Goal: Check status: Check status

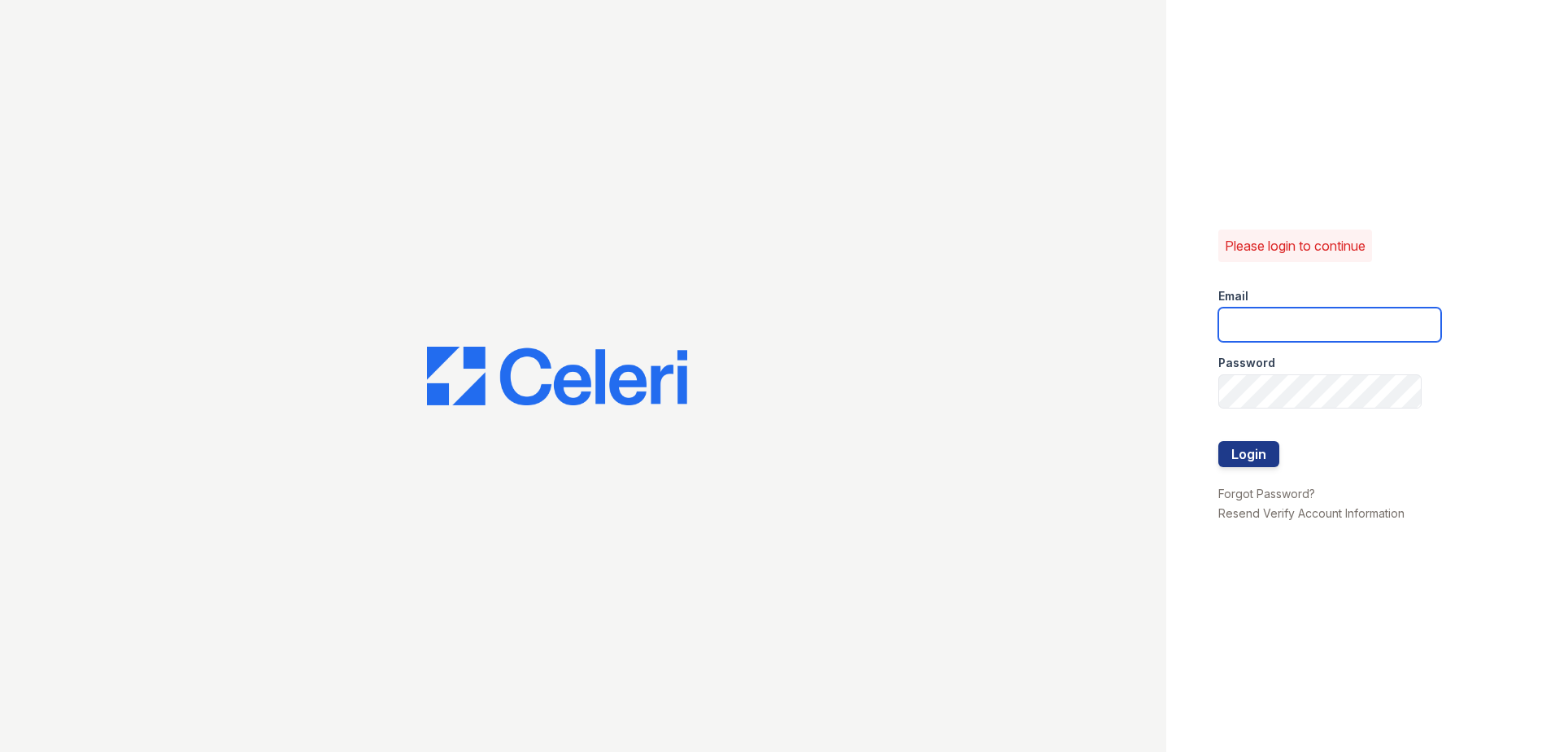
type input "[EMAIL_ADDRESS][PERSON_NAME][DOMAIN_NAME]"
click at [1270, 439] on div at bounding box center [1330, 424] width 223 height 33
click at [1258, 451] on button "Login" at bounding box center [1249, 454] width 61 height 26
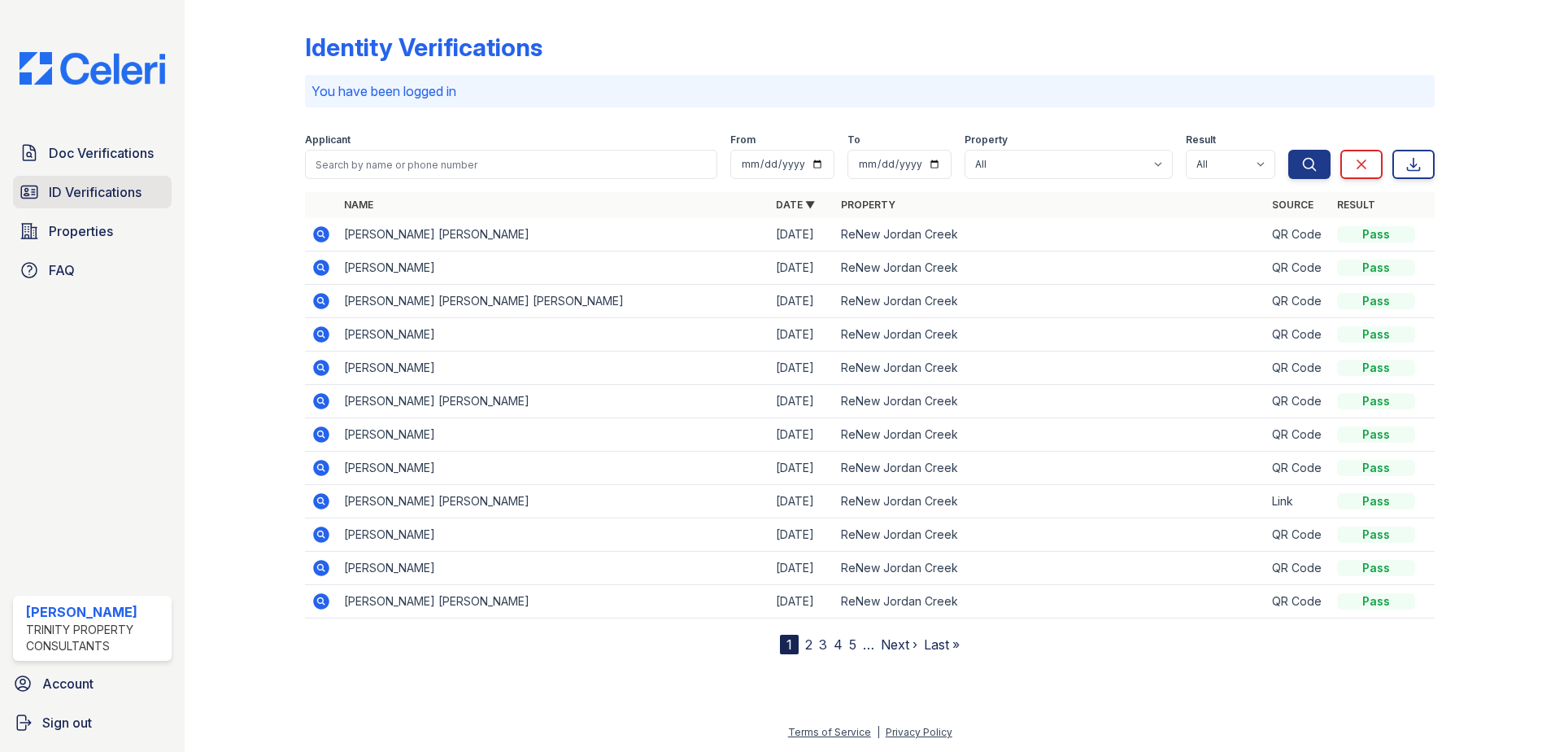
click at [55, 196] on span "ID Verifications" at bounding box center [95, 192] width 93 height 20
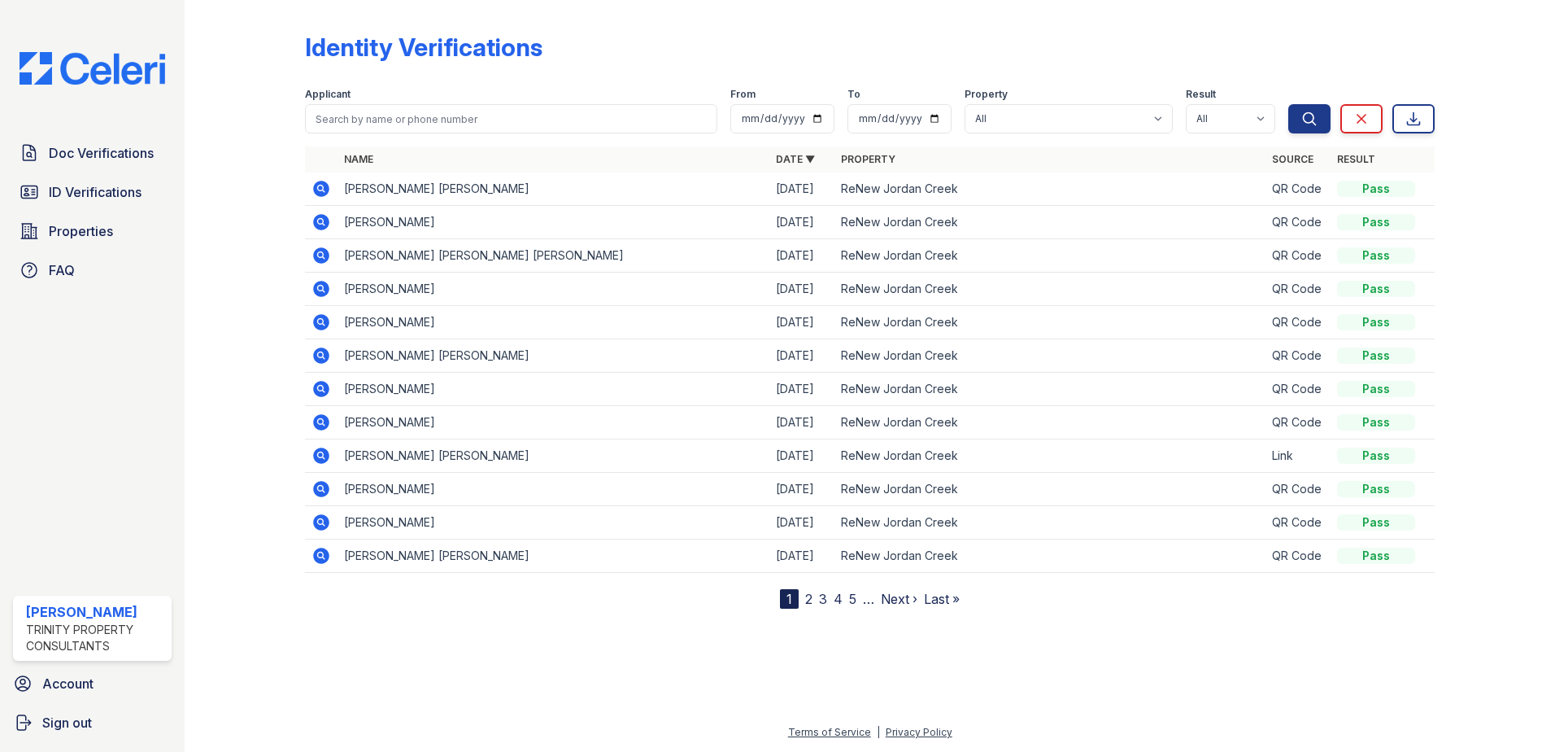
click at [512, 643] on div at bounding box center [870, 678] width 1319 height 88
click at [137, 154] on span "Doc Verifications" at bounding box center [101, 153] width 105 height 20
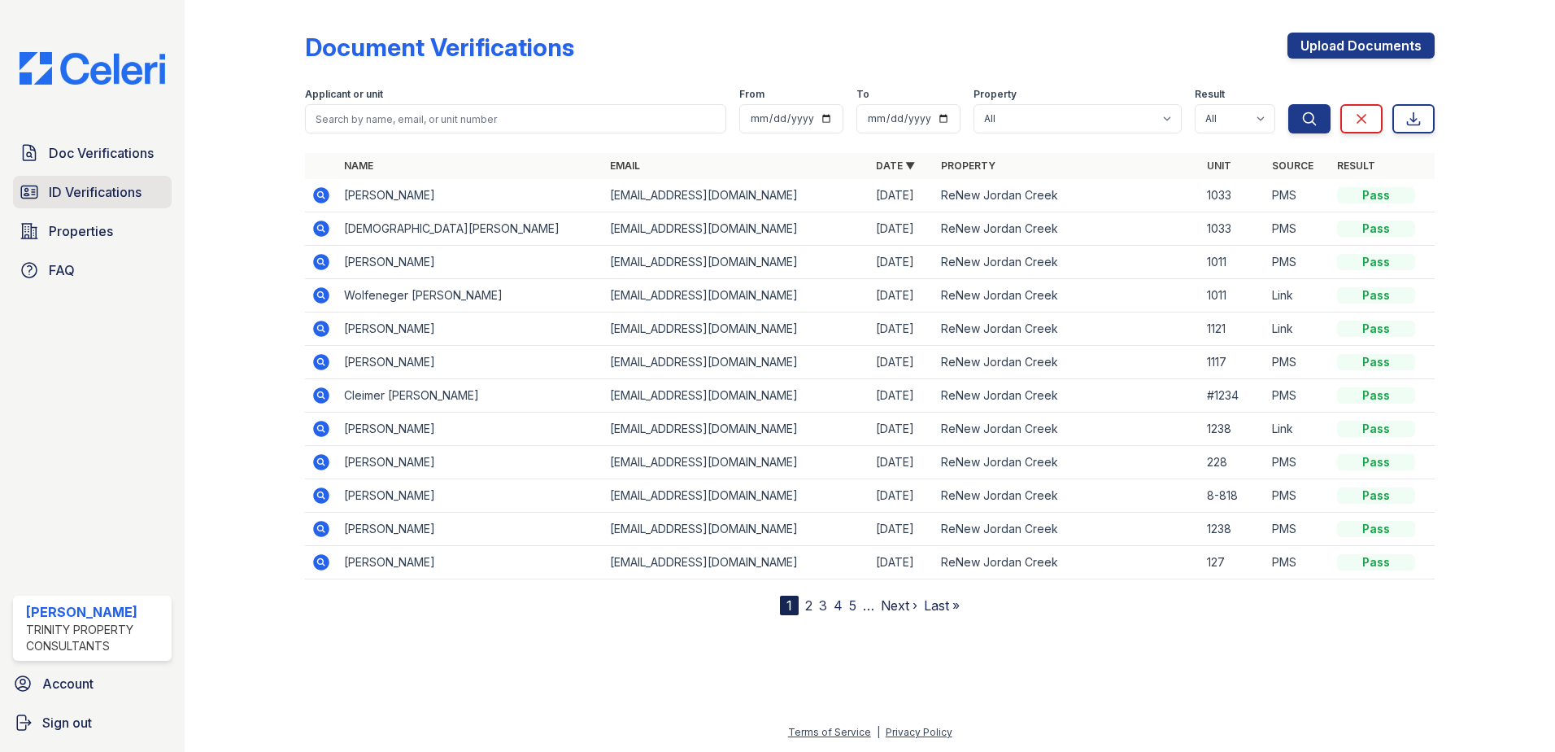
click at [120, 185] on span "ID Verifications" at bounding box center [95, 192] width 93 height 20
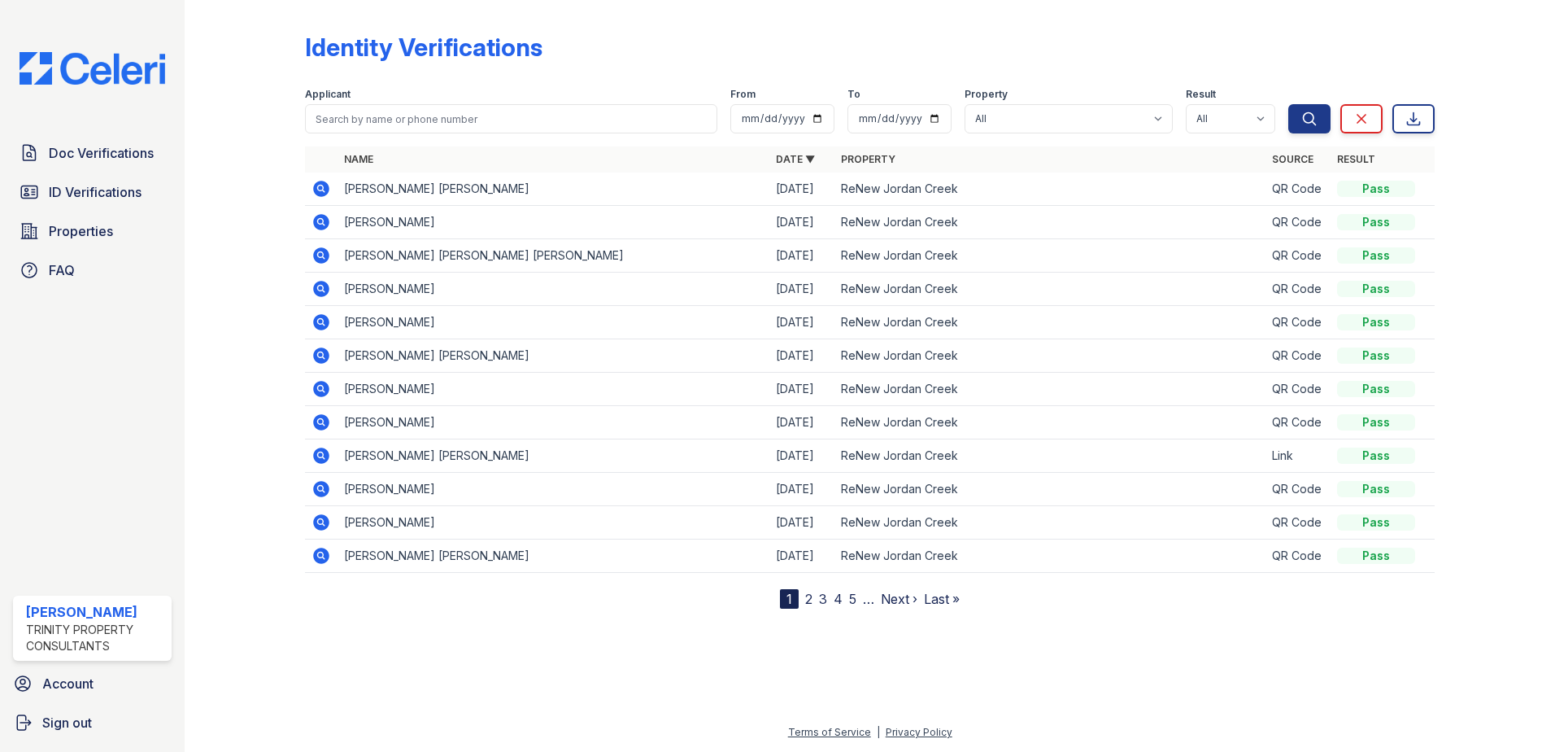
click at [120, 185] on span "ID Verifications" at bounding box center [95, 192] width 93 height 20
click at [116, 159] on span "Doc Verifications" at bounding box center [101, 153] width 105 height 20
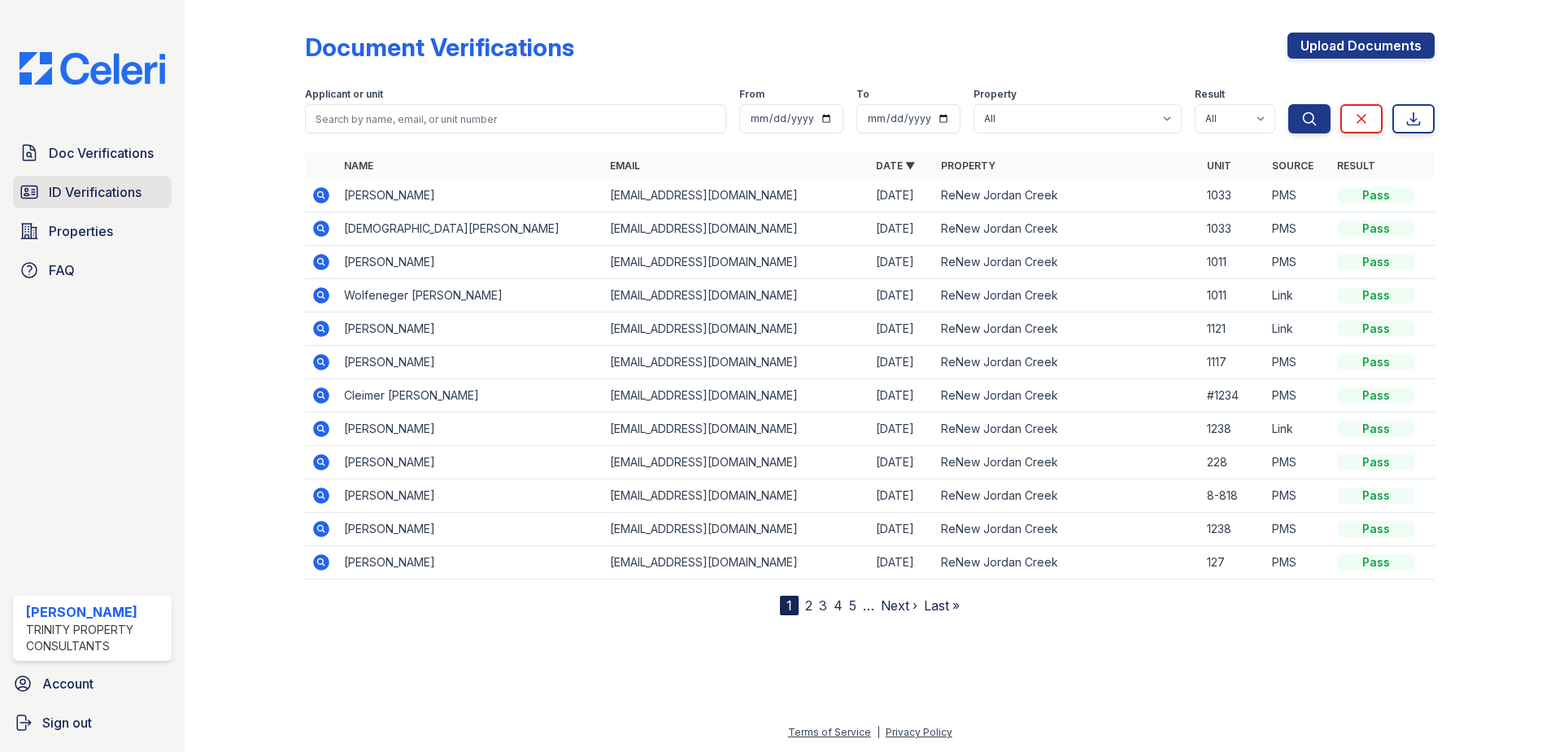
click at [115, 199] on span "ID Verifications" at bounding box center [95, 192] width 93 height 20
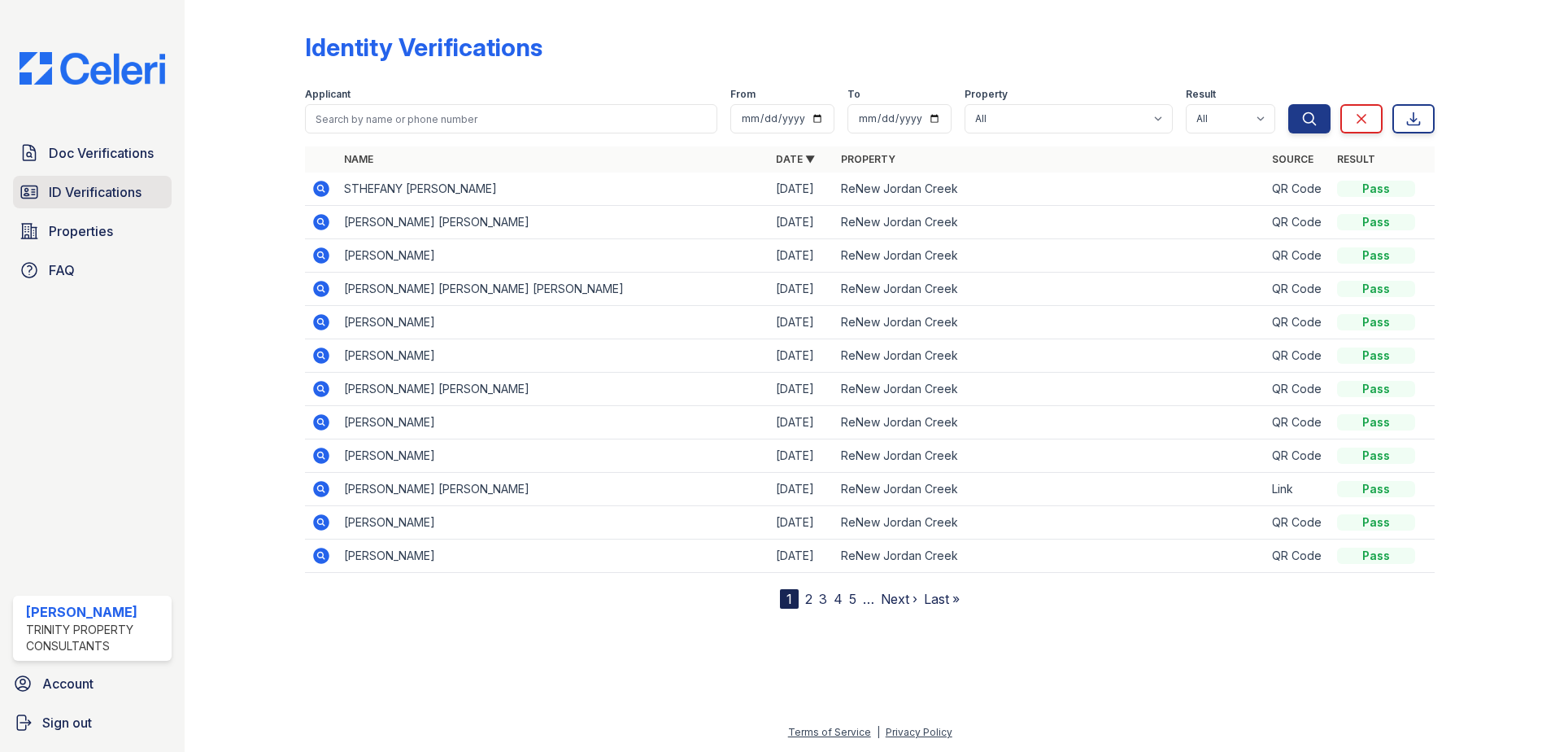
click at [111, 194] on span "ID Verifications" at bounding box center [95, 192] width 93 height 20
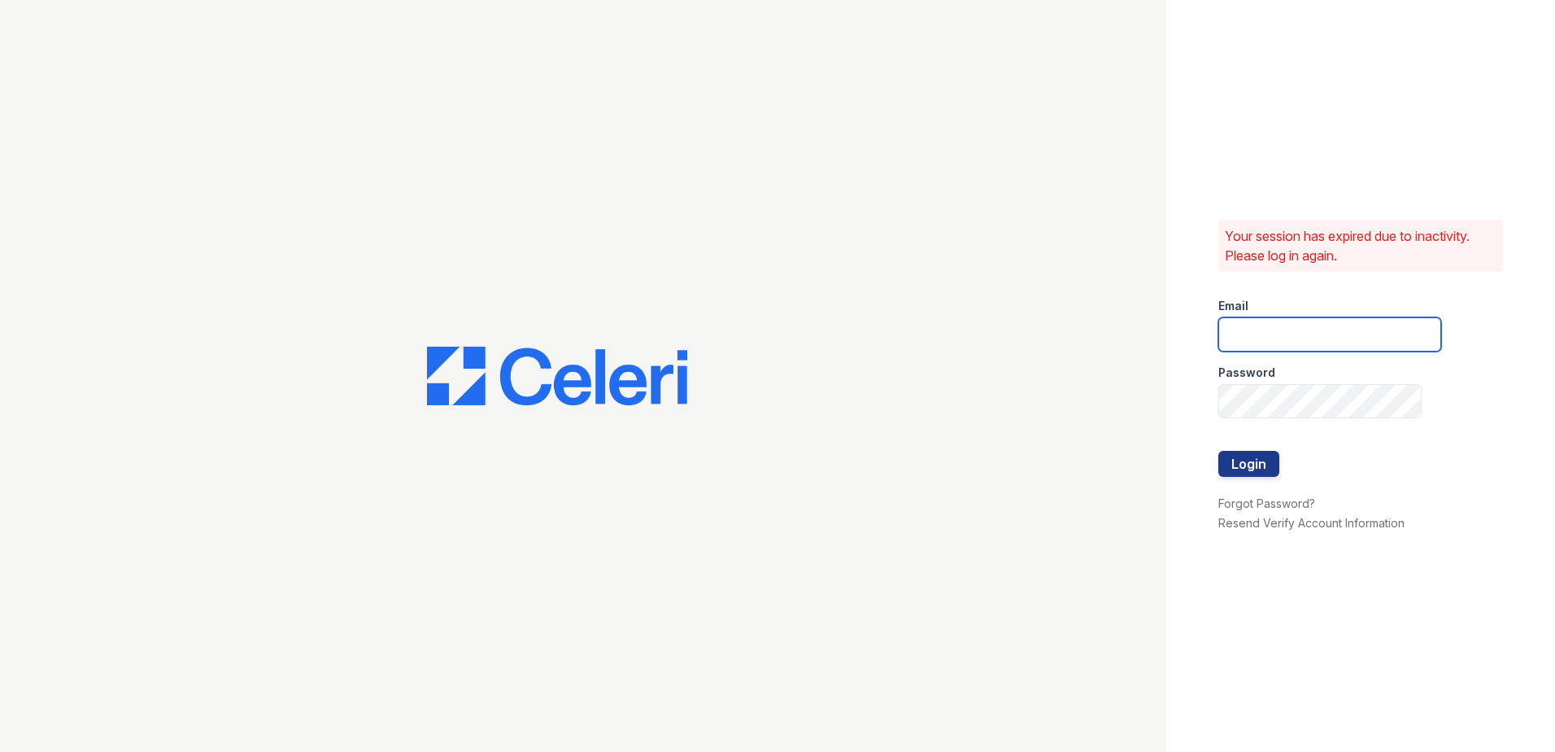
type input "summer.clark@trinity-pm.com"
click at [1247, 463] on button "Login" at bounding box center [1249, 464] width 61 height 26
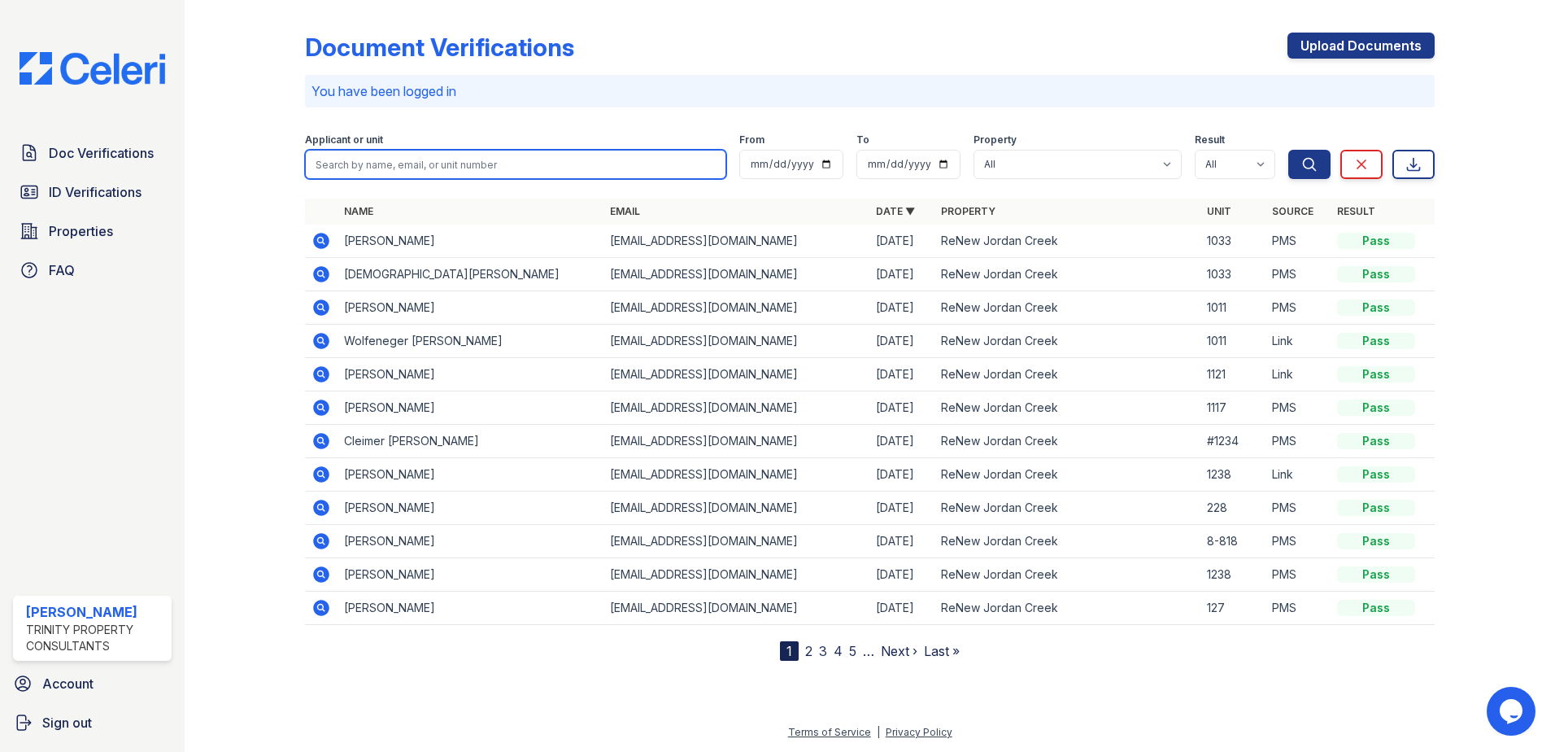
click at [499, 159] on input "search" at bounding box center [515, 164] width 421 height 29
type input "[PERSON_NAME]"
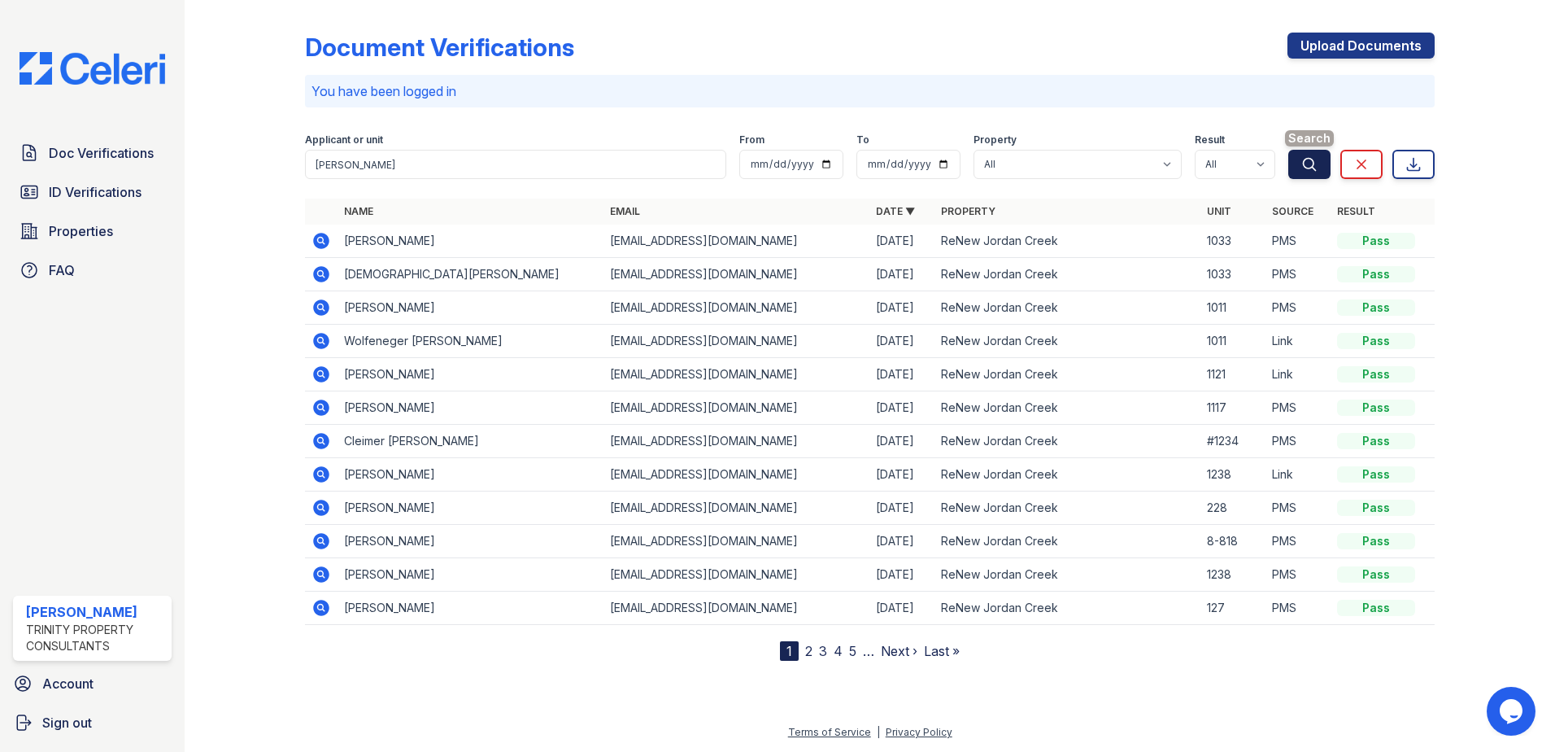
click at [1294, 167] on button "Search" at bounding box center [1310, 164] width 42 height 29
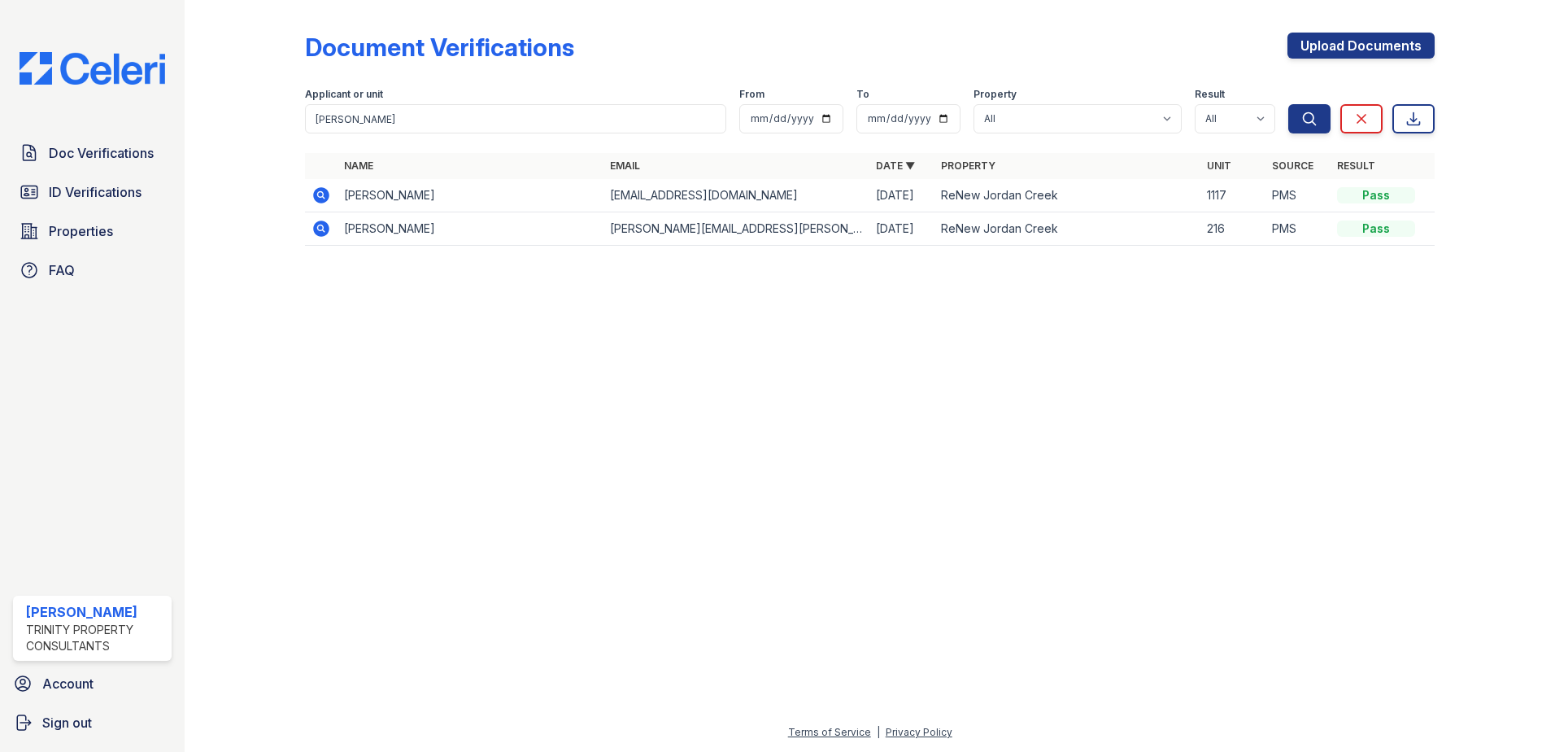
click at [312, 202] on icon at bounding box center [322, 195] width 20 height 20
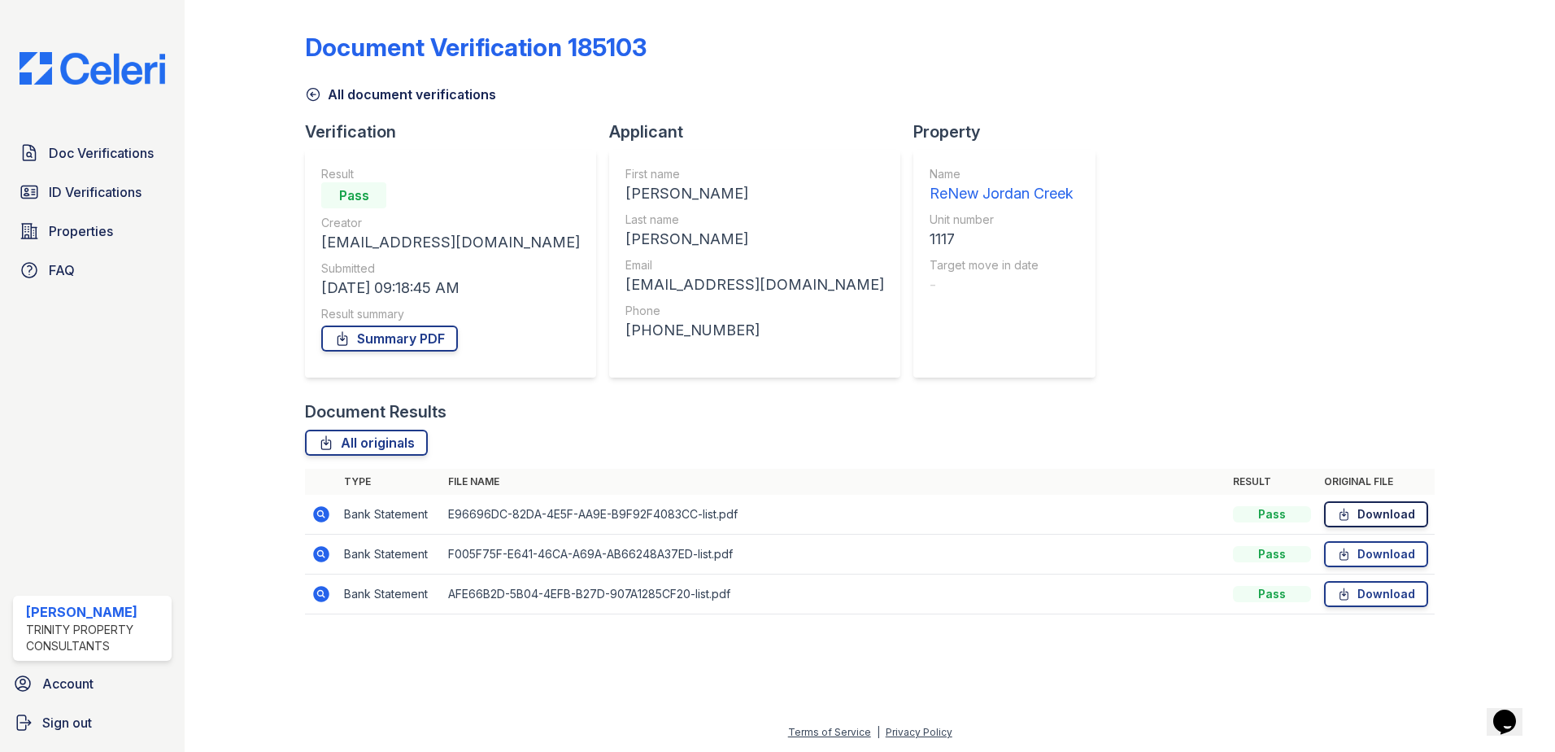
click at [1373, 504] on link "Download" at bounding box center [1376, 514] width 104 height 26
click at [1372, 547] on link "Download" at bounding box center [1376, 554] width 104 height 26
click at [1373, 600] on link "Download" at bounding box center [1376, 594] width 104 height 26
click at [81, 193] on span "ID Verifications" at bounding box center [95, 192] width 93 height 20
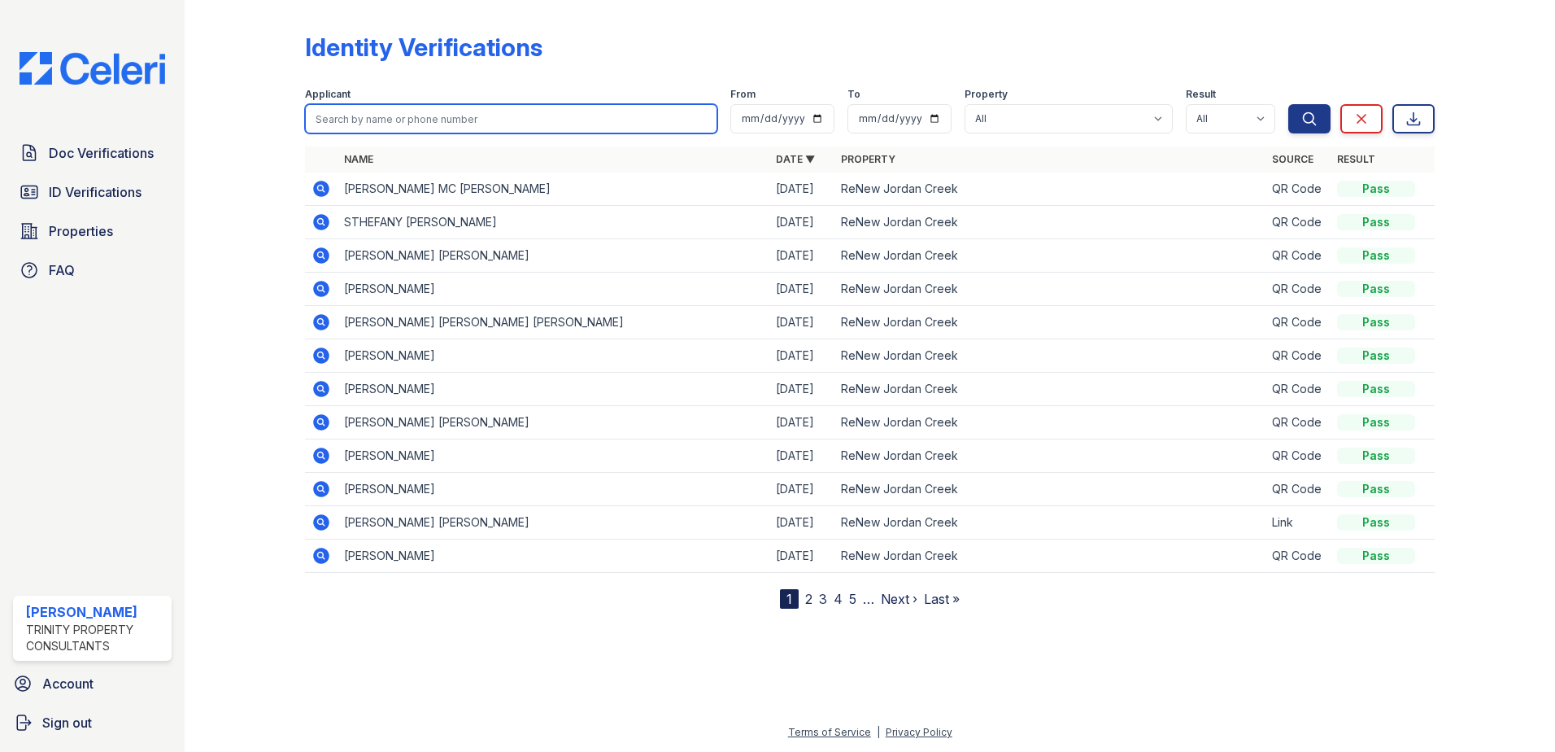
click at [561, 118] on input "search" at bounding box center [511, 118] width 412 height 29
type input "mary walker"
click at [1289, 104] on button "Search" at bounding box center [1310, 118] width 42 height 29
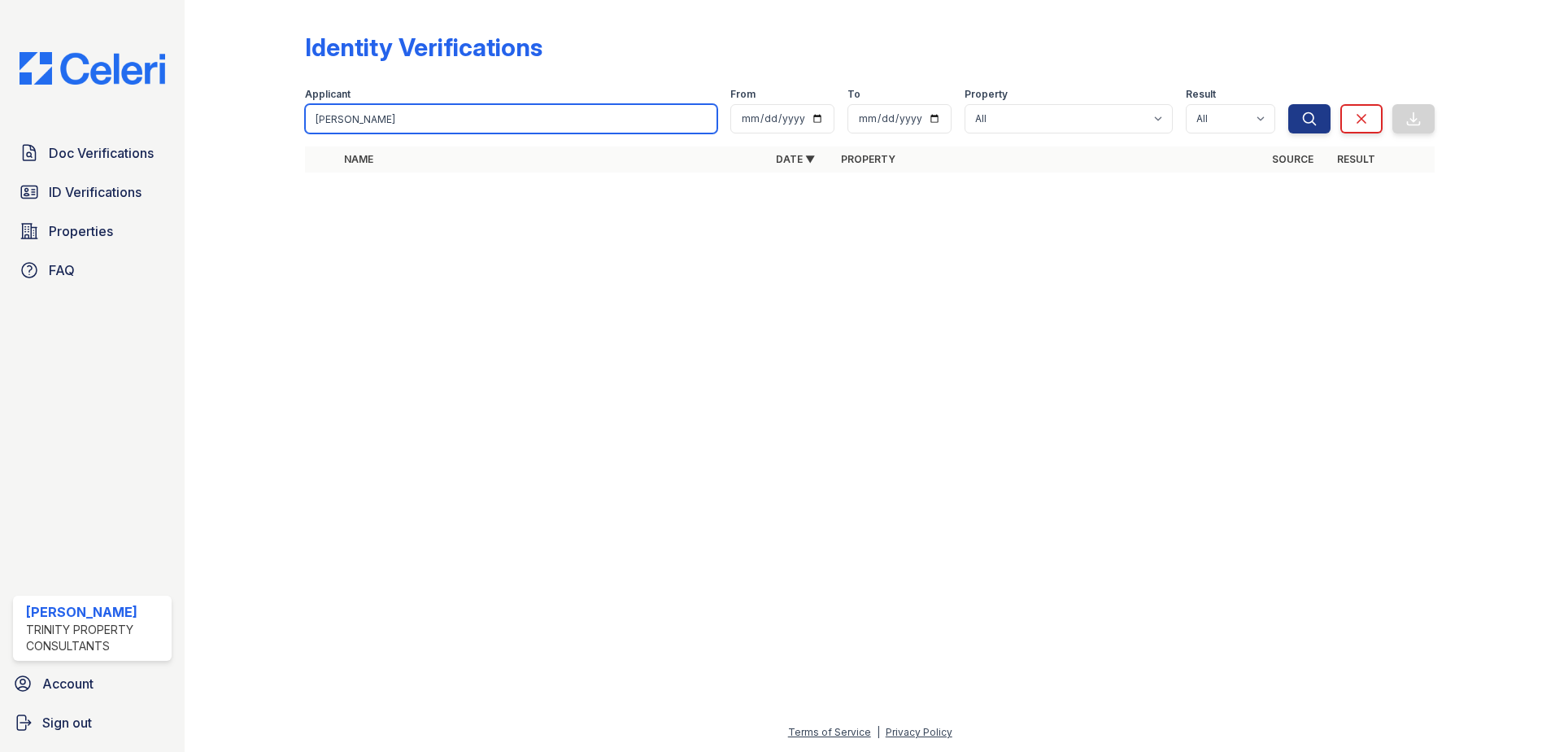
drag, startPoint x: 483, startPoint y: 116, endPoint x: 338, endPoint y: 128, distance: 145.2
click at [338, 128] on input "mary walker" at bounding box center [511, 118] width 412 height 29
type input "mary"
click at [1289, 104] on button "Search" at bounding box center [1310, 118] width 42 height 29
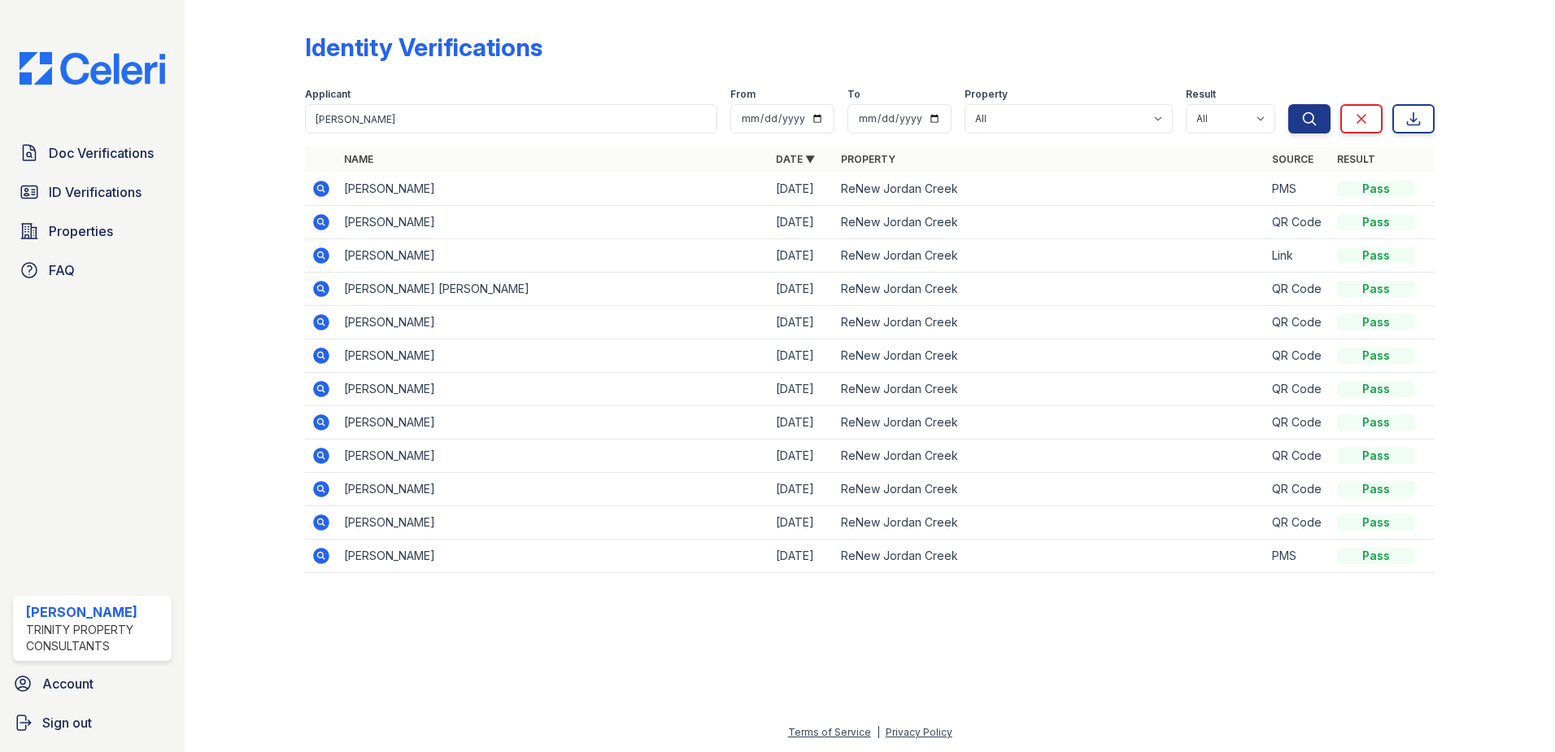
click at [317, 188] on icon at bounding box center [322, 189] width 20 height 20
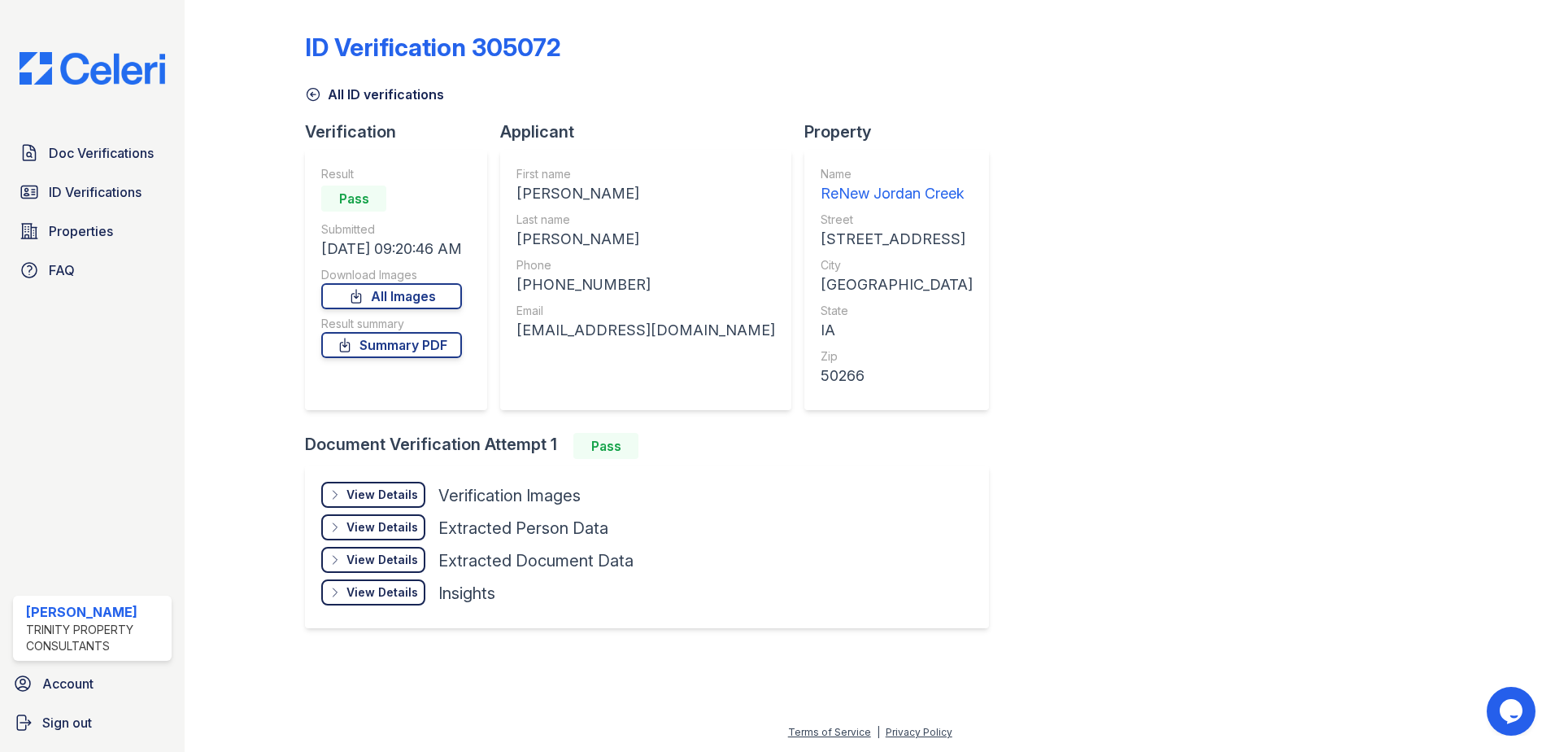
click at [371, 491] on div "View Details" at bounding box center [383, 494] width 72 height 16
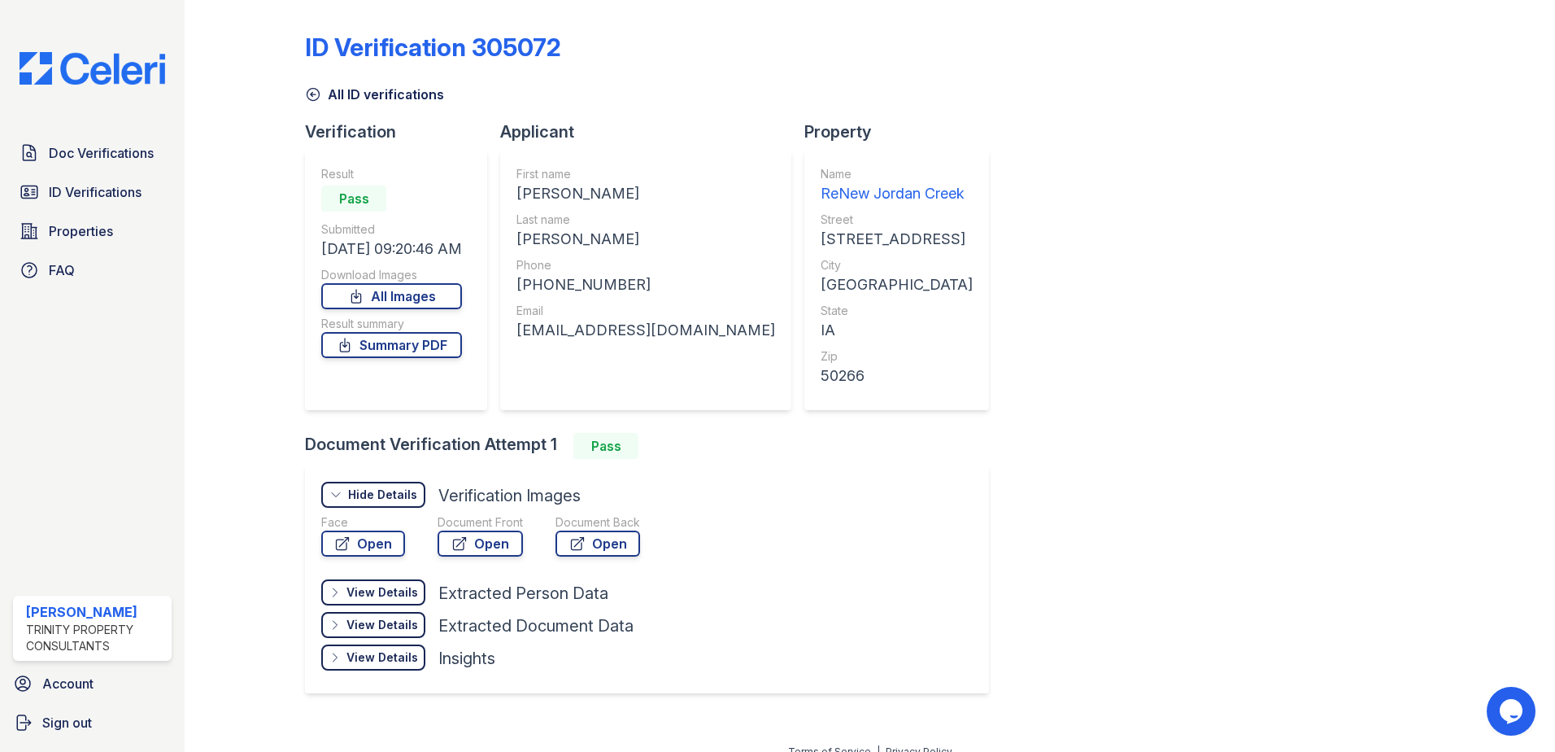
click at [376, 584] on div "View Details" at bounding box center [383, 592] width 72 height 16
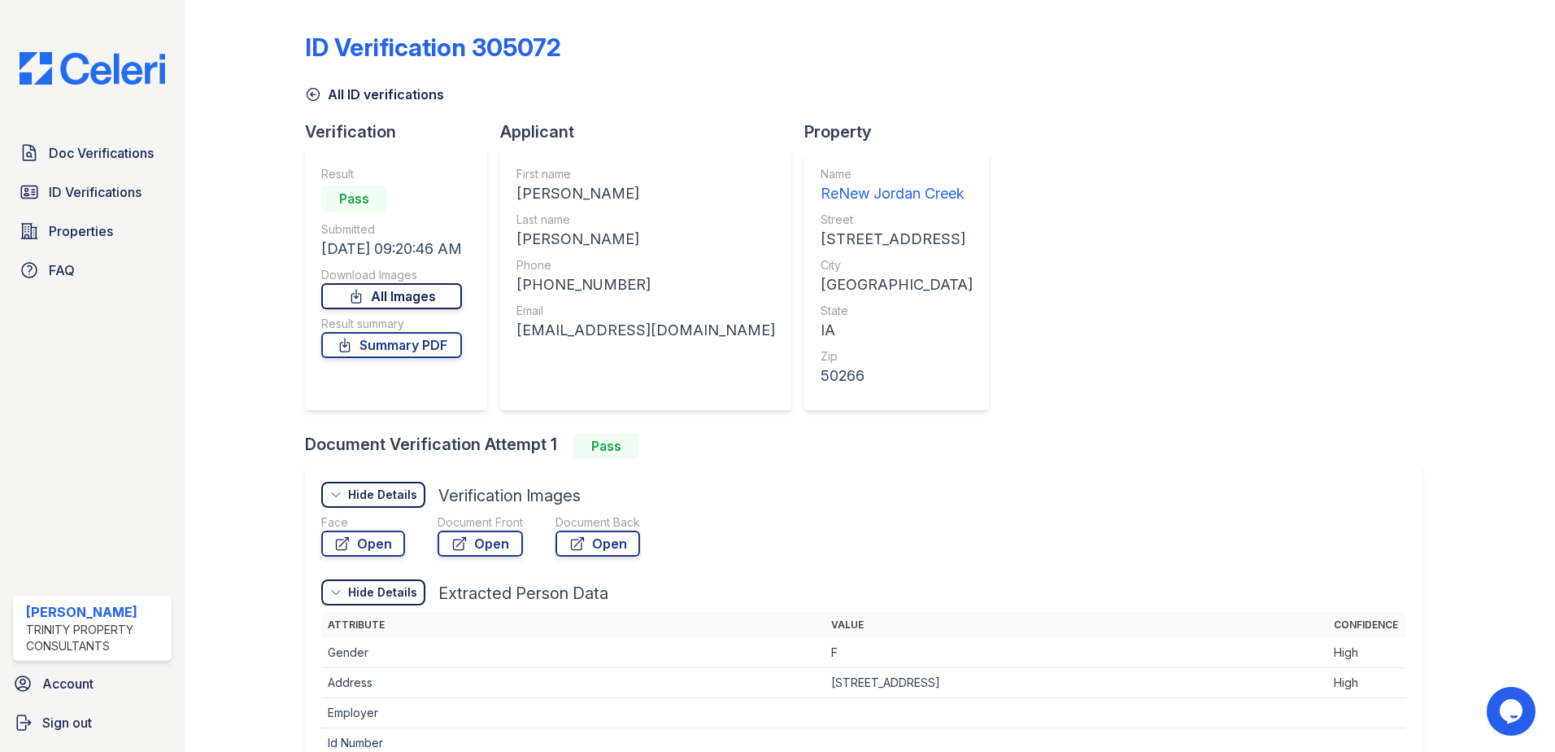
click at [390, 301] on link "All Images" at bounding box center [391, 296] width 141 height 26
drag, startPoint x: 722, startPoint y: 33, endPoint x: 728, endPoint y: 38, distance: 8.6
click at [722, 33] on div "ID Verification 305072" at bounding box center [870, 54] width 1130 height 42
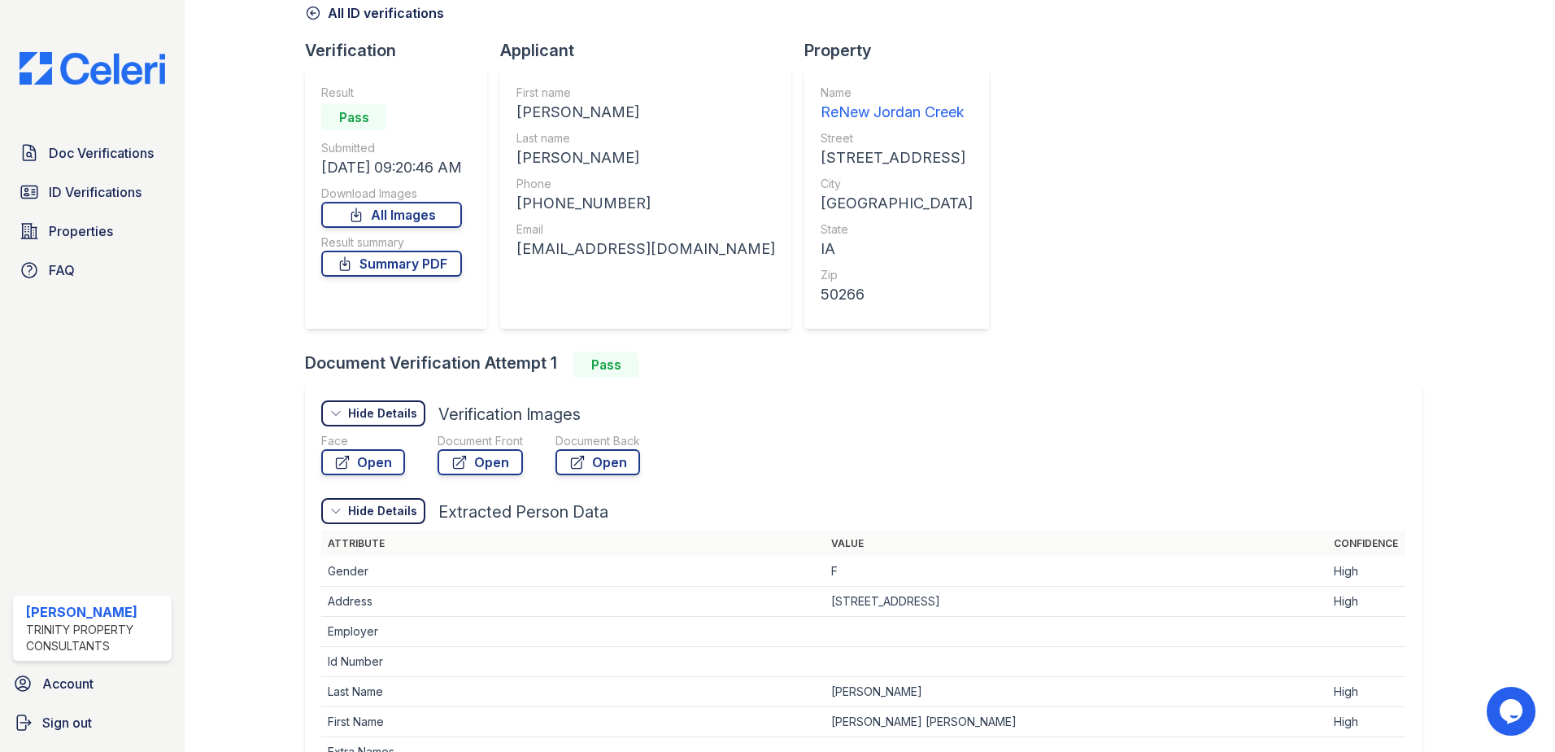
scroll to position [163, 0]
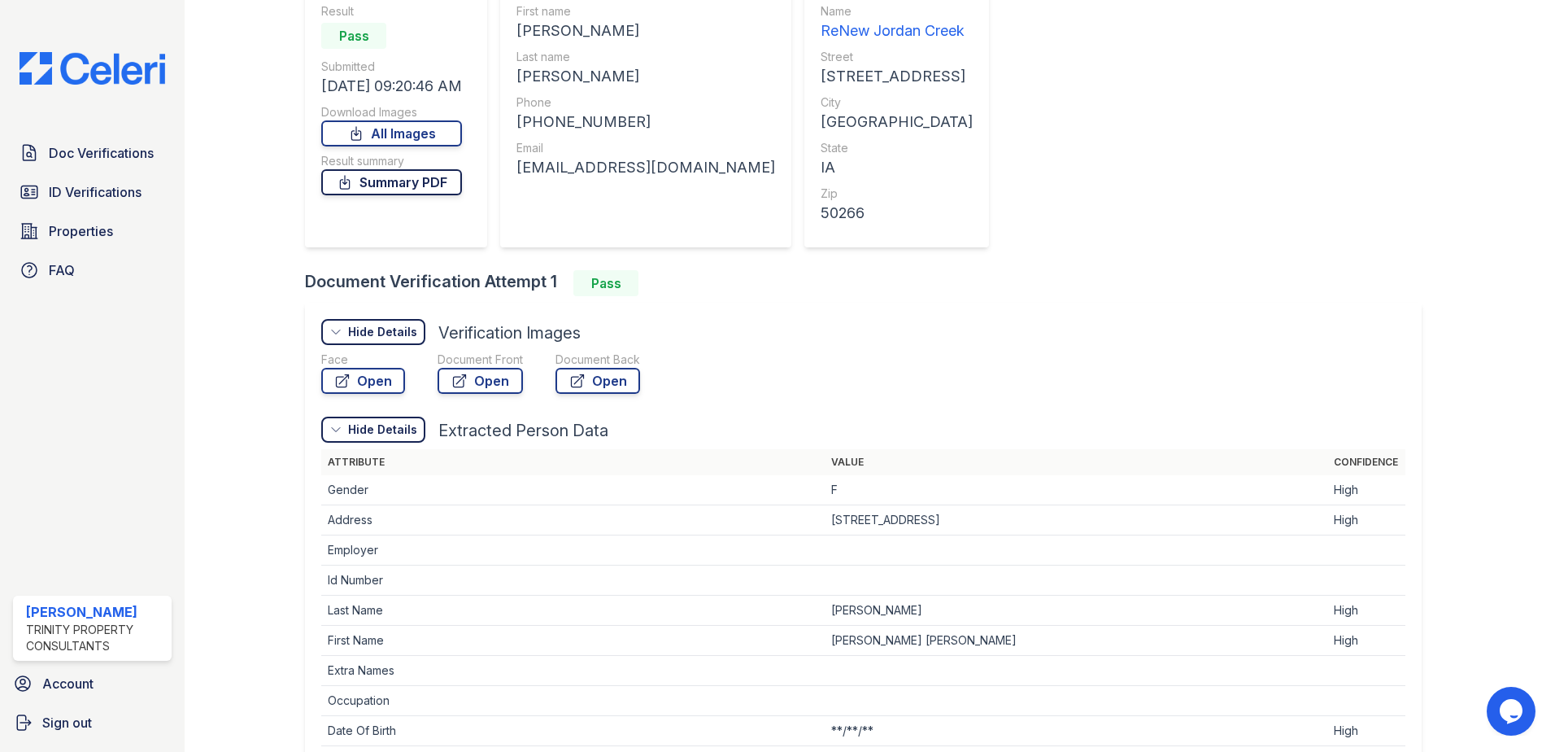
click at [386, 186] on link "Summary PDF" at bounding box center [391, 182] width 141 height 26
click at [966, 249] on div "Verification Result Pass Submitted [DATE] 09:20:46 AM Download Images All Image…" at bounding box center [870, 457] width 1130 height 999
